Goal: Task Accomplishment & Management: Manage account settings

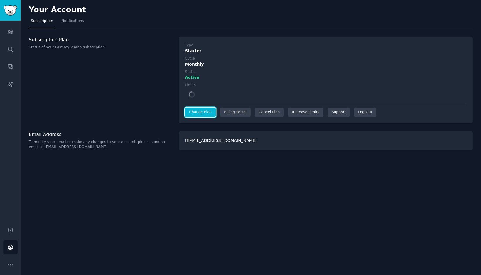
click at [204, 112] on link "Change Plan" at bounding box center [200, 112] width 31 height 9
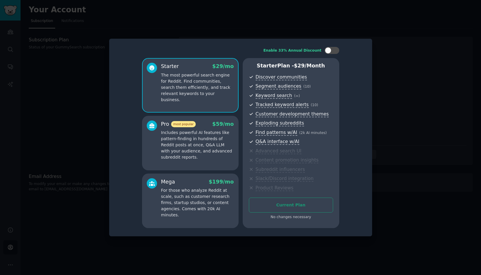
click at [293, 220] on div "No changes necessary" at bounding box center [291, 217] width 84 height 5
click at [276, 29] on div at bounding box center [240, 137] width 481 height 275
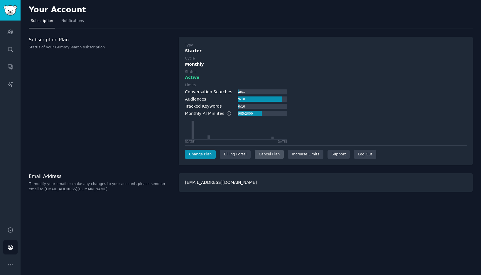
click at [272, 154] on div "Cancel Plan" at bounding box center [269, 154] width 29 height 9
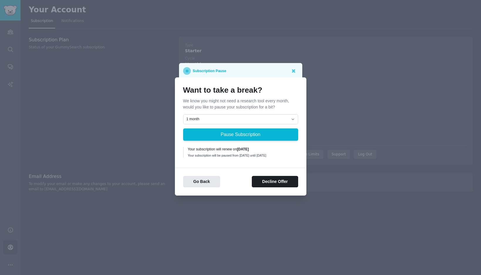
click at [249, 112] on div "Want to take a break? We know you might not need a research tool every month, w…" at bounding box center [240, 123] width 115 height 74
click at [244, 118] on select "1 month 2 months 3 months Choose a custom date to resume" at bounding box center [240, 120] width 115 height 10
click at [265, 187] on button "Decline Offer" at bounding box center [275, 181] width 46 height 11
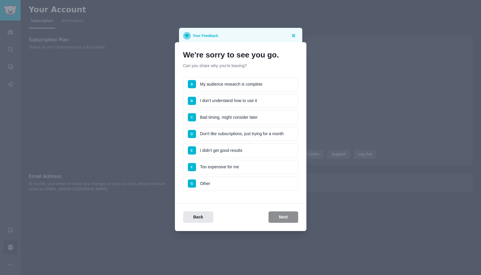
click at [284, 219] on div "Back Next" at bounding box center [241, 217] width 132 height 11
click at [233, 187] on li "G Other" at bounding box center [240, 184] width 115 height 15
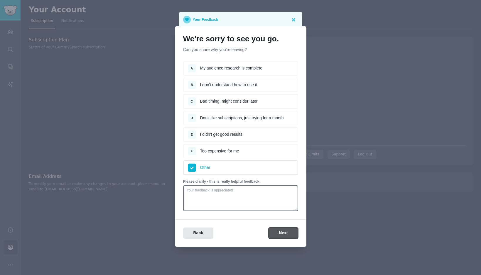
click at [287, 233] on button "Next" at bounding box center [283, 233] width 29 height 11
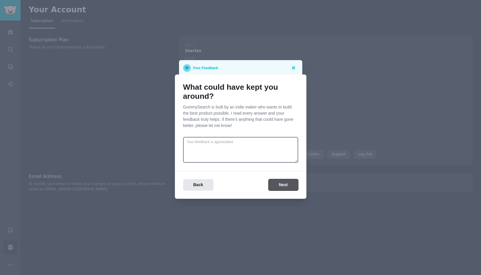
click at [283, 186] on button "Next" at bounding box center [283, 184] width 29 height 11
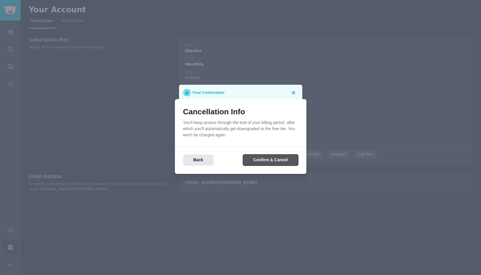
click at [279, 159] on button "Confirm & Cancel" at bounding box center [270, 160] width 55 height 11
